Goal: Information Seeking & Learning: Learn about a topic

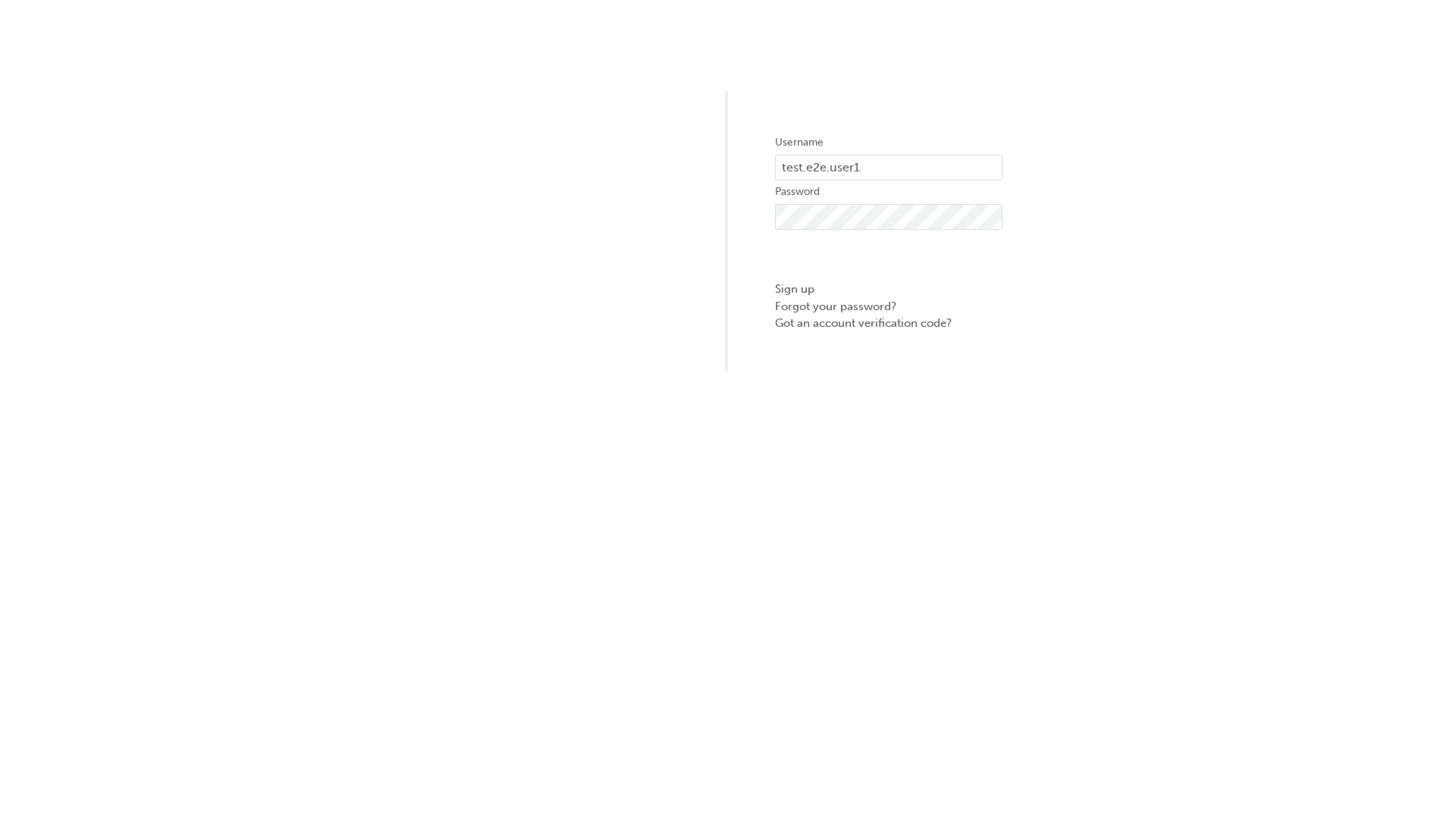
type input "test.e2e.user14"
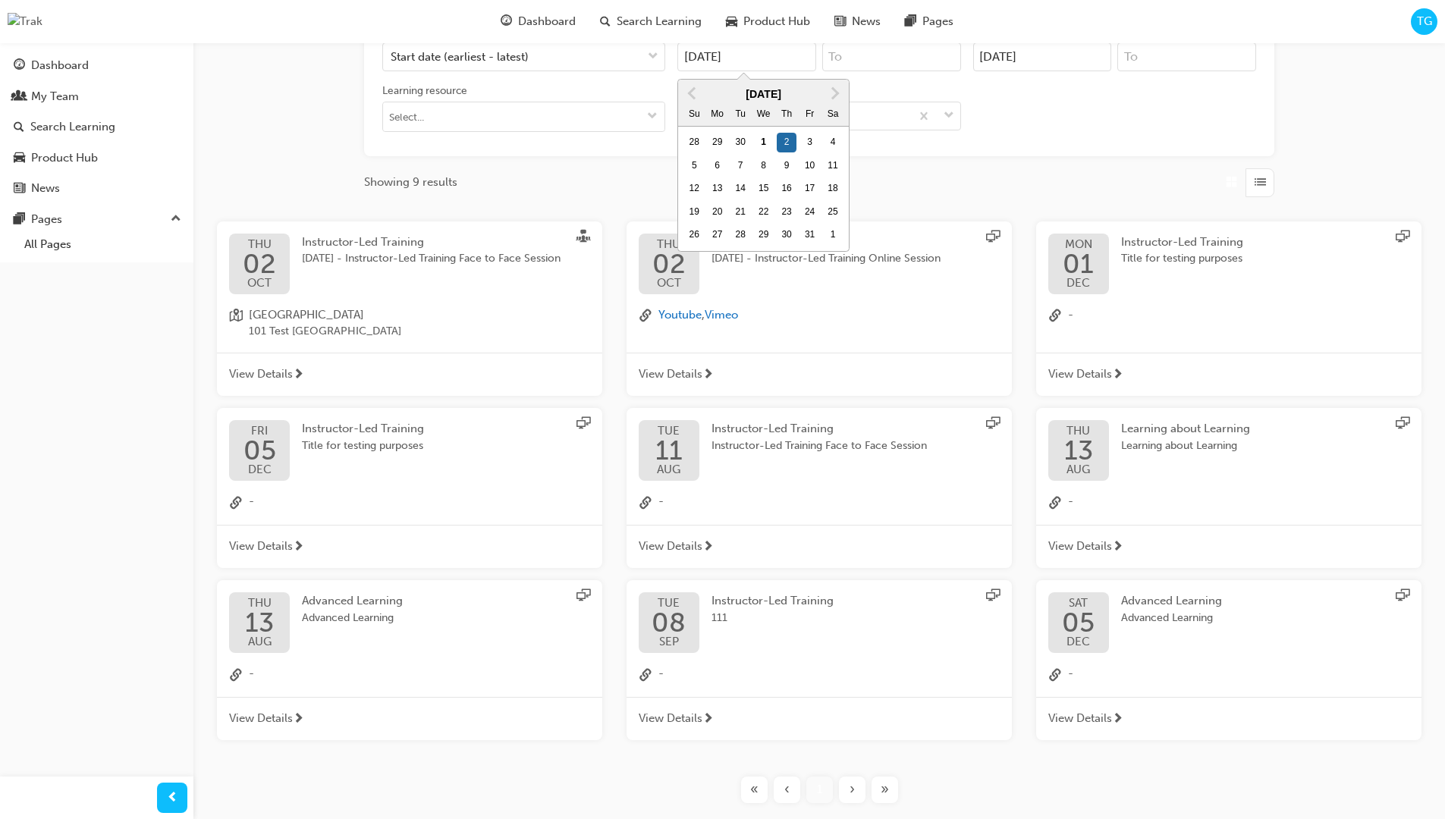
type input "[DATE]"
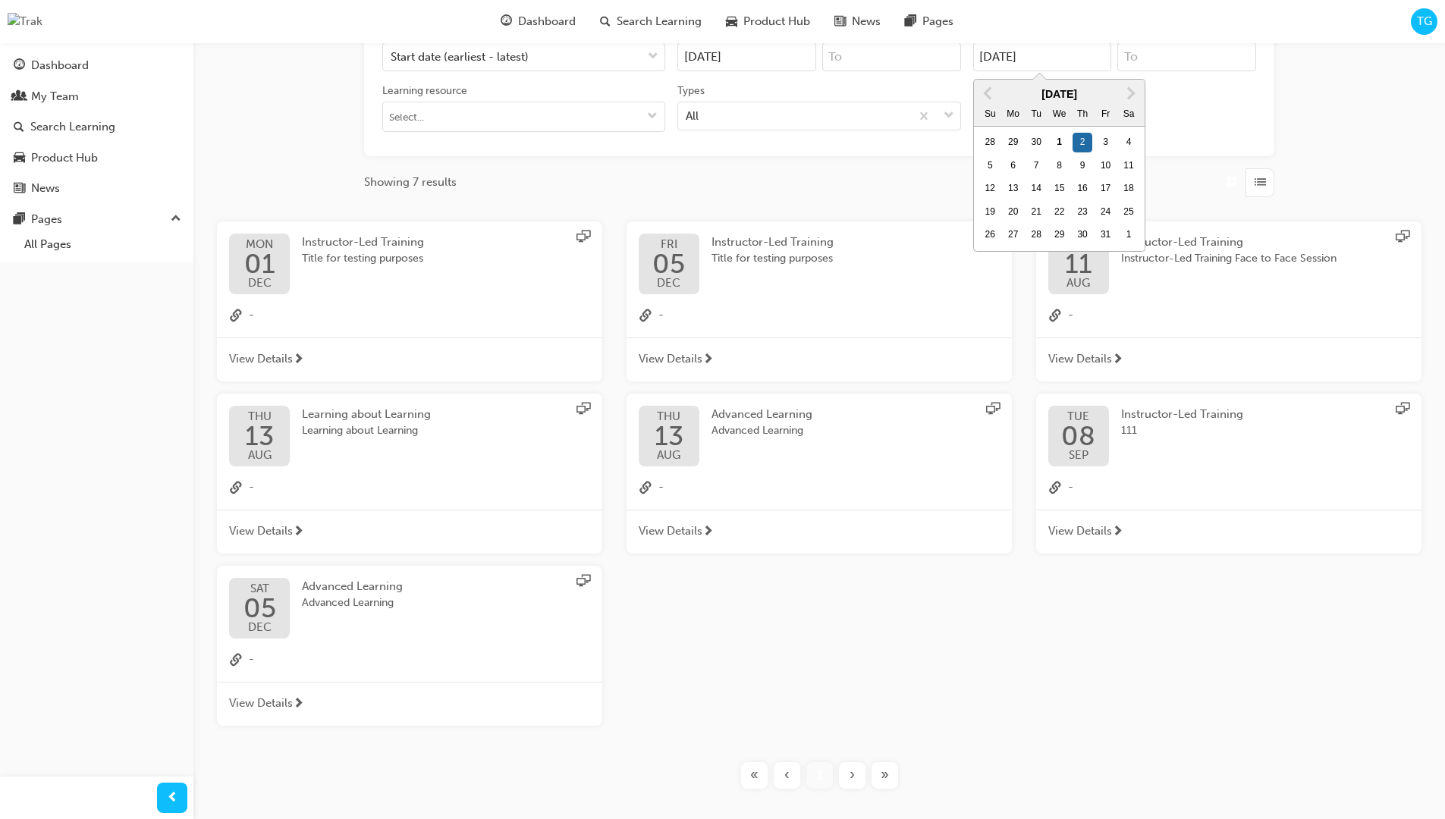
type input "[DATE]"
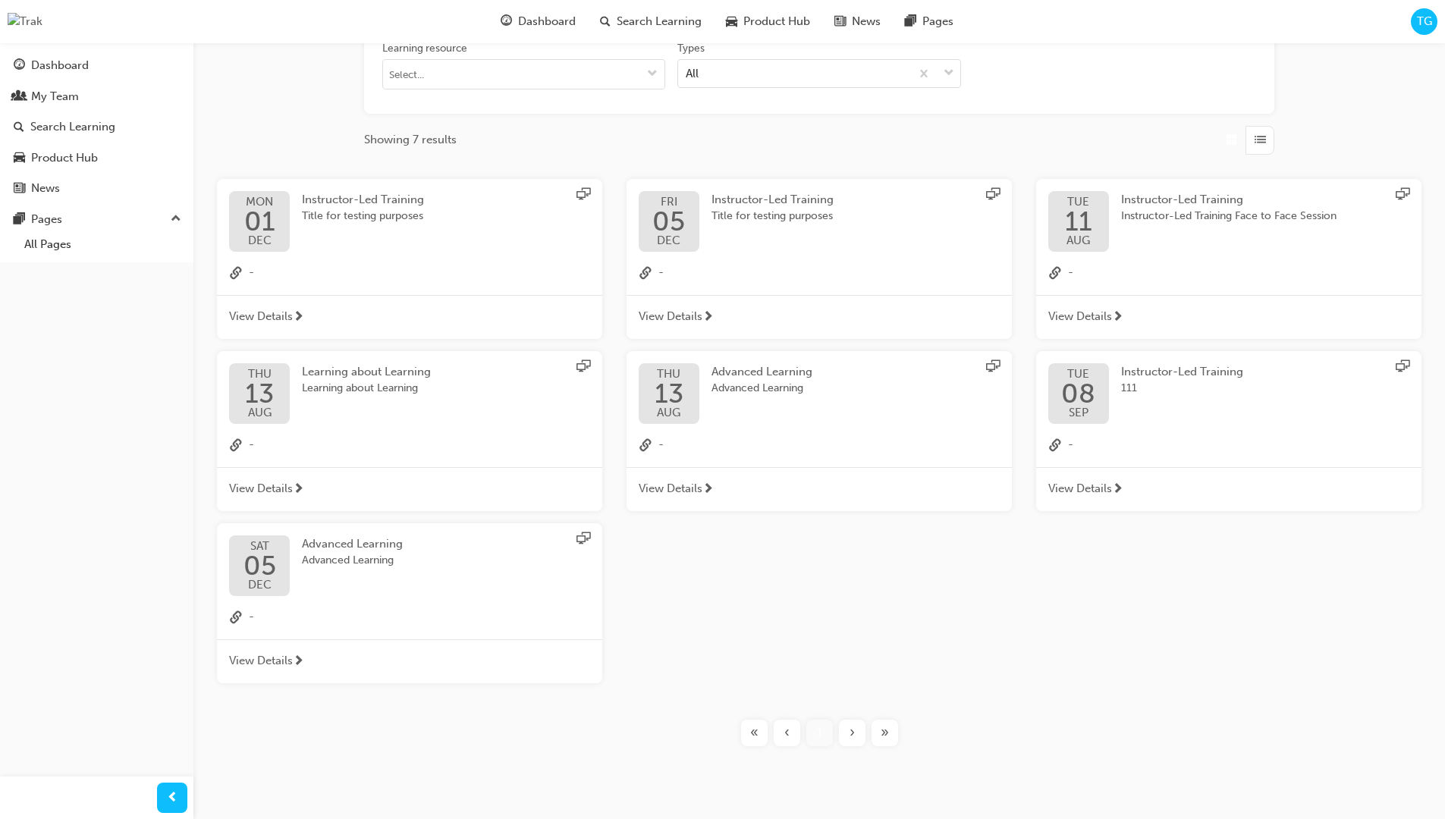
click at [687, 66] on input "Types All" at bounding box center [686, 72] width 2 height 13
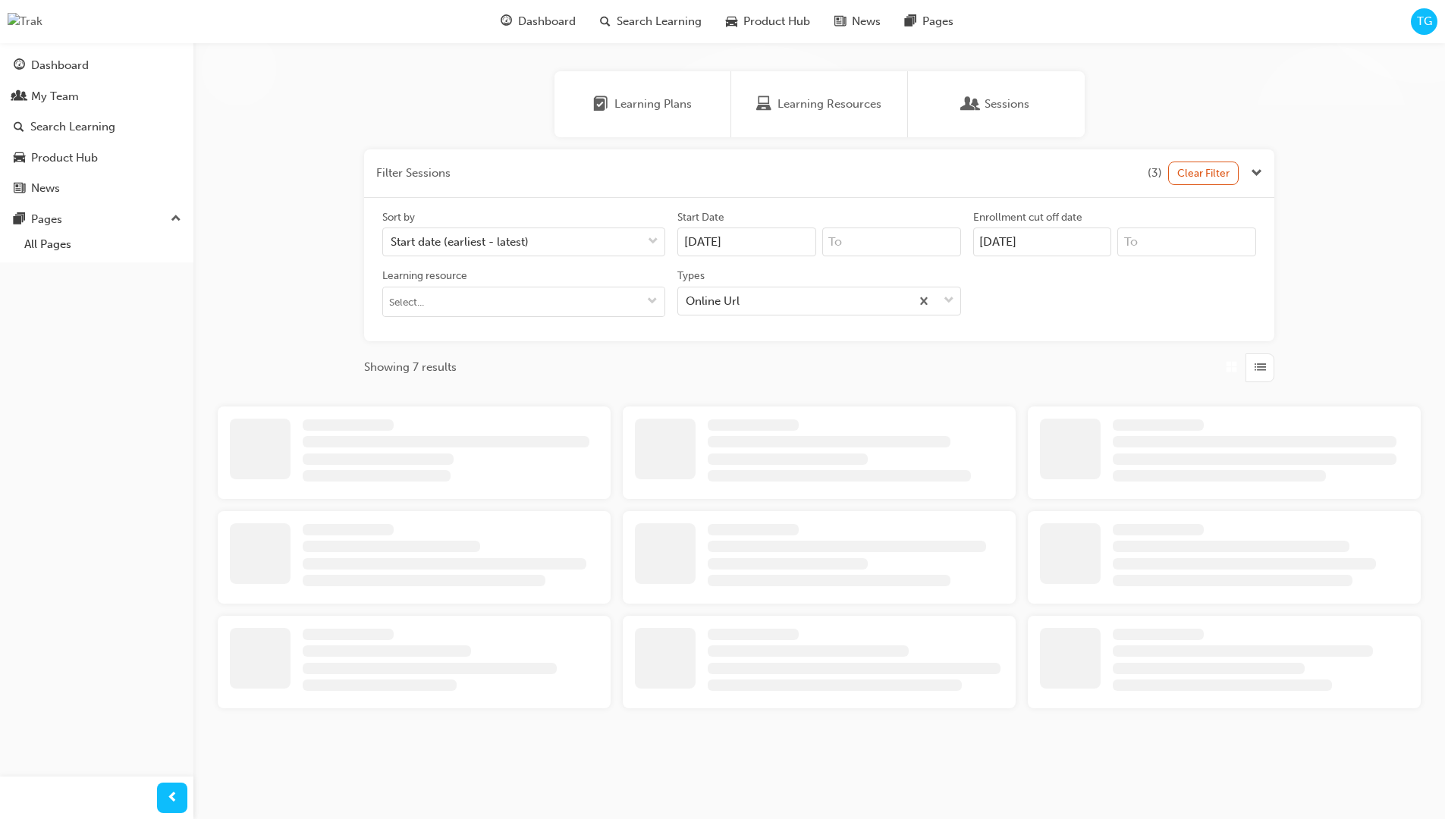
scroll to position [341, 0]
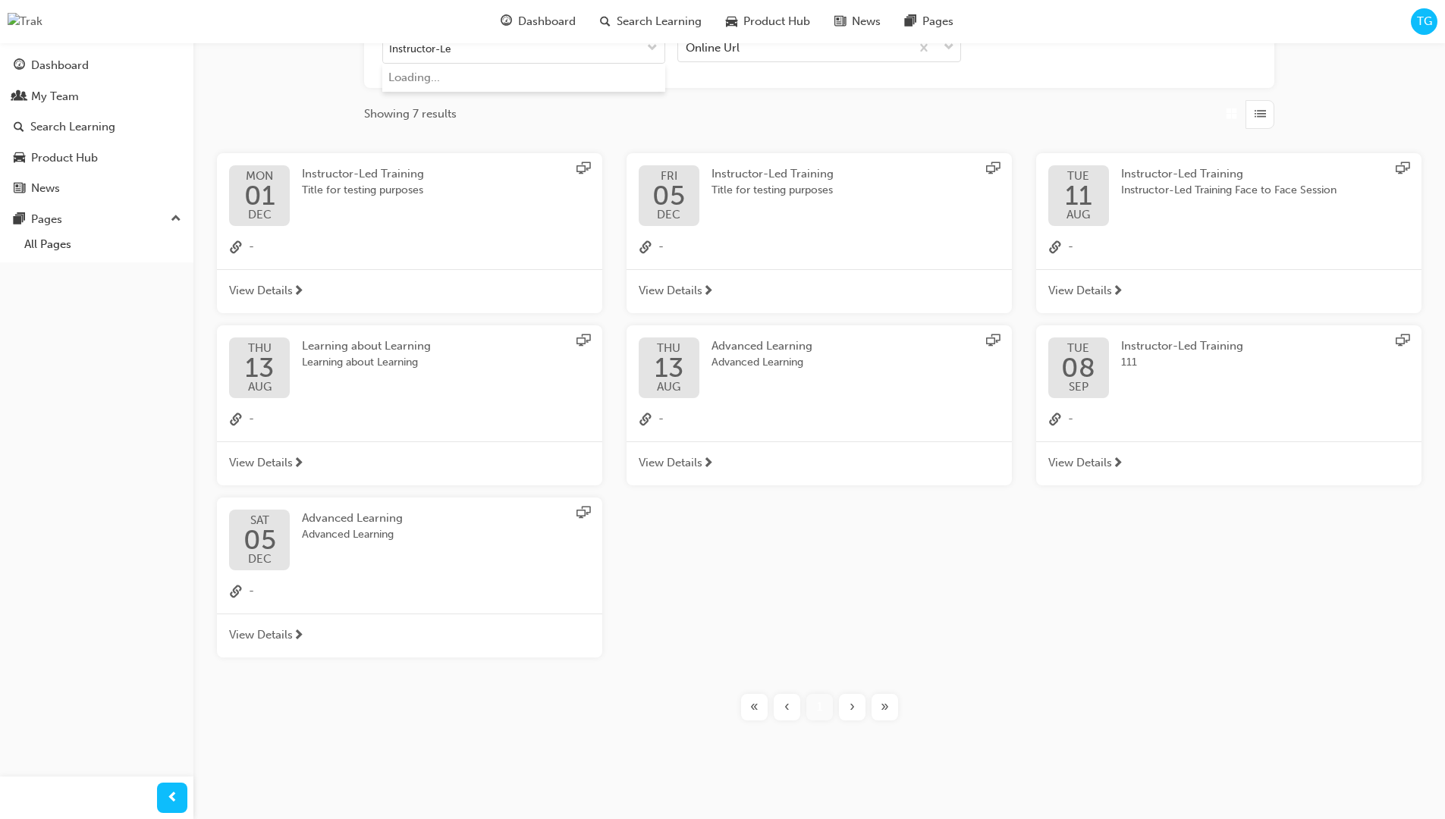
type input "Instructor-Led"
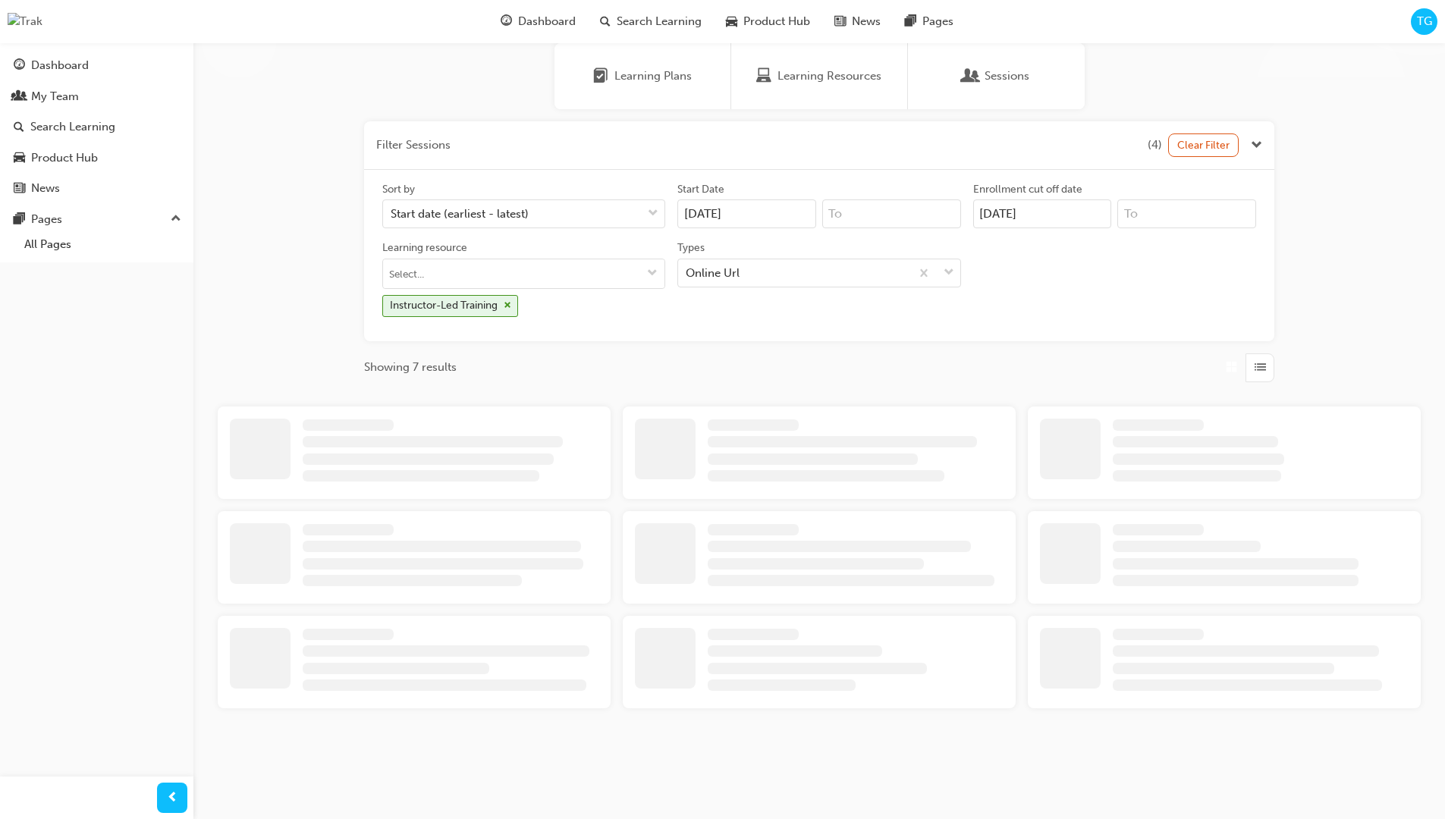
scroll to position [25, 0]
